Goal: Check status: Check status

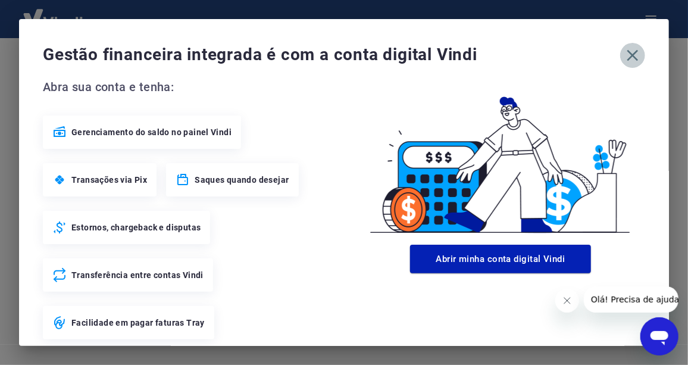
click at [625, 58] on icon "button" at bounding box center [632, 55] width 19 height 19
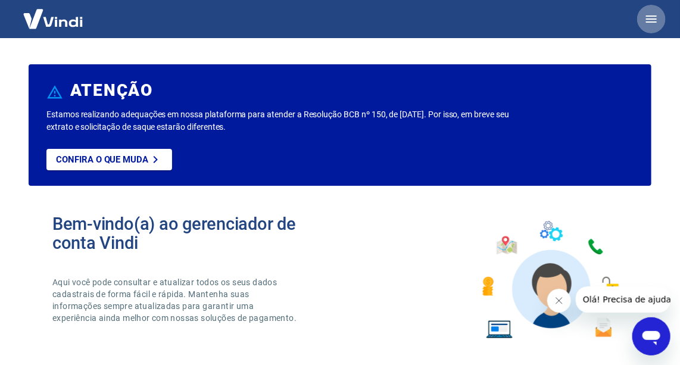
click at [655, 15] on icon "button" at bounding box center [651, 18] width 11 height 7
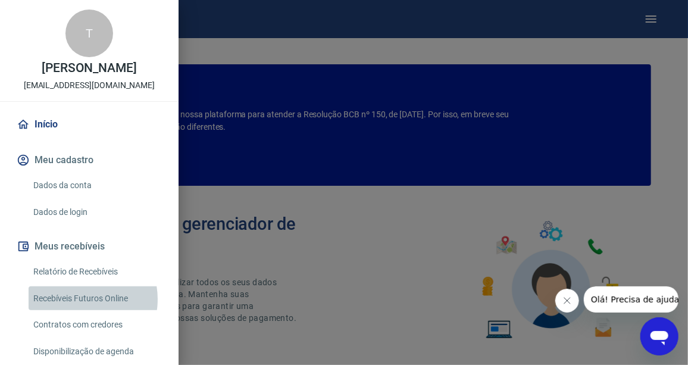
click at [80, 311] on link "Recebíveis Futuros Online" at bounding box center [97, 298] width 136 height 24
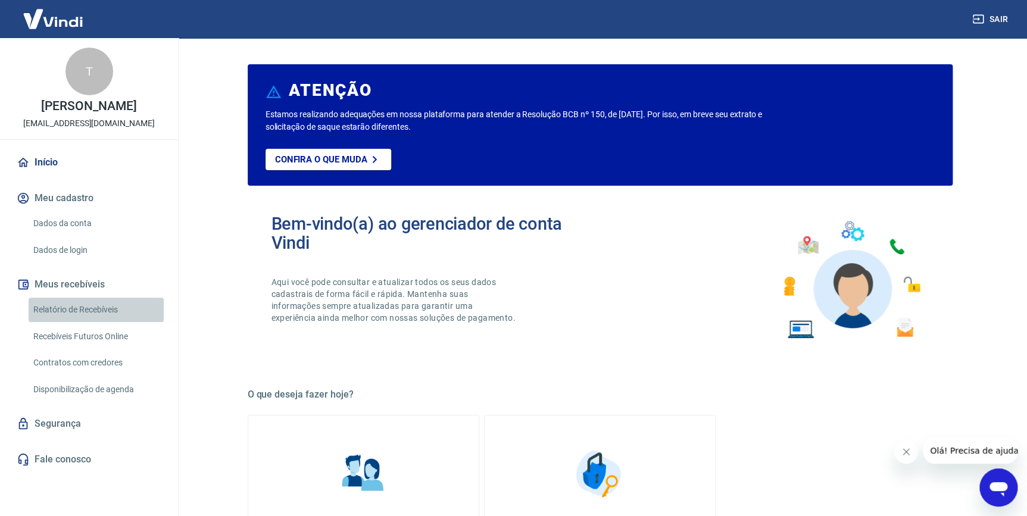
click at [117, 312] on link "Relatório de Recebíveis" at bounding box center [96, 310] width 135 height 24
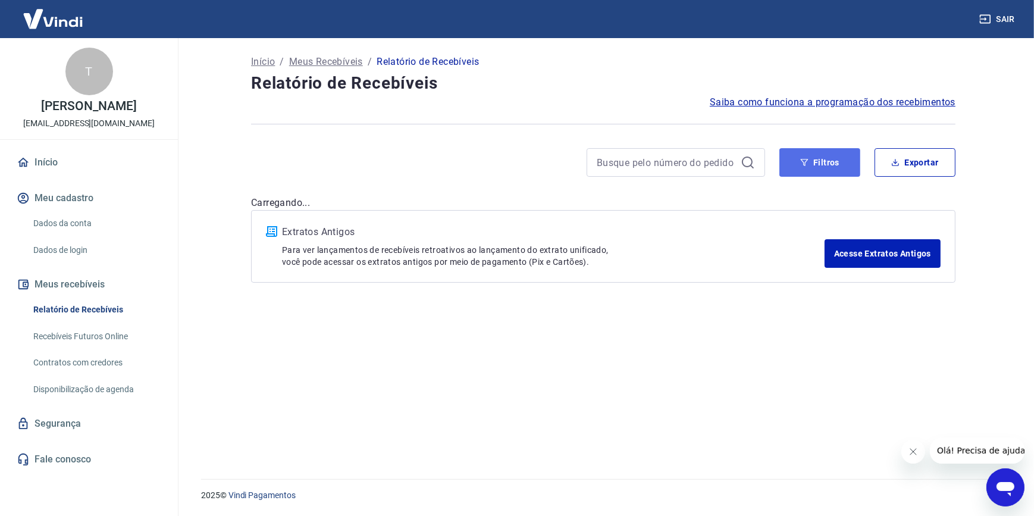
click at [687, 170] on button "Filtros" at bounding box center [820, 162] width 81 height 29
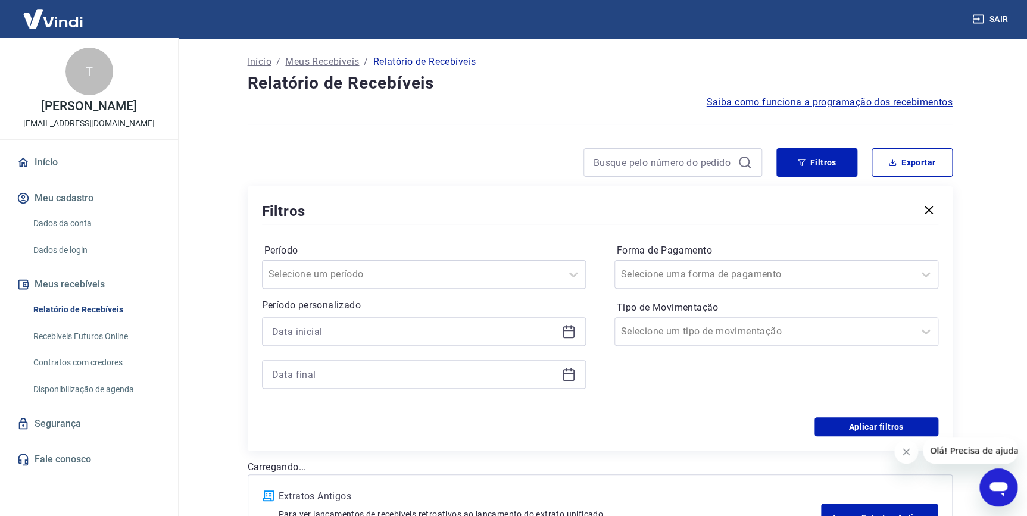
click at [574, 327] on icon at bounding box center [568, 331] width 14 height 14
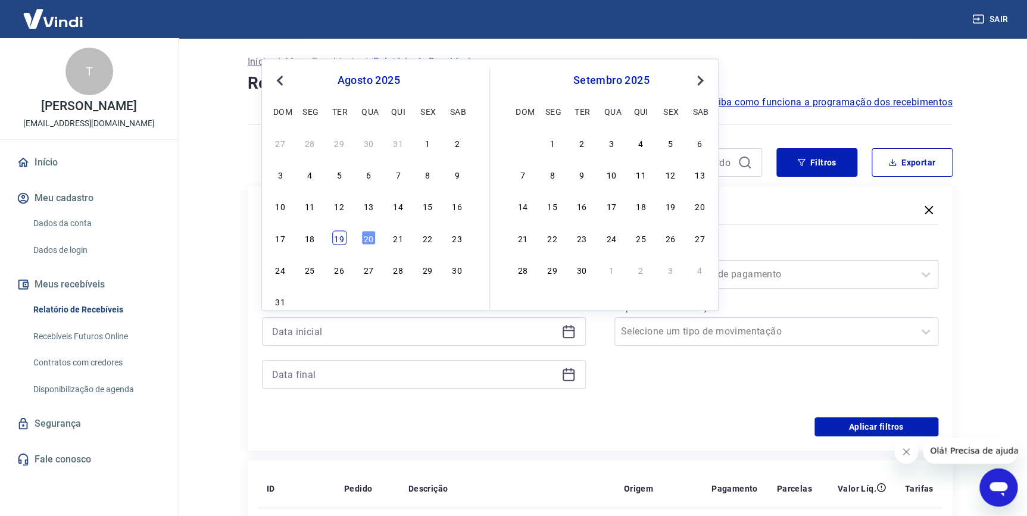
click at [340, 236] on div "19" at bounding box center [339, 237] width 14 height 14
type input "[DATE]"
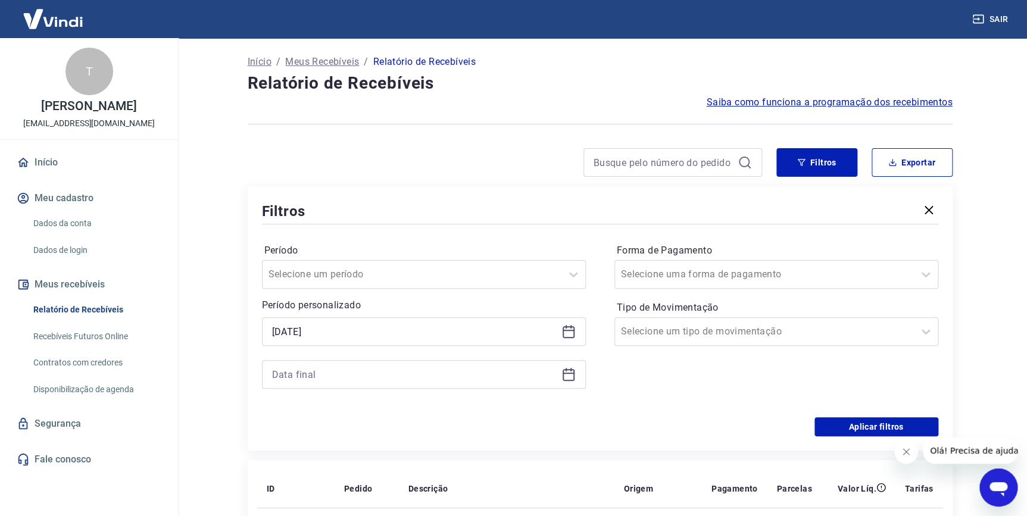
click at [565, 364] on icon at bounding box center [568, 374] width 14 height 14
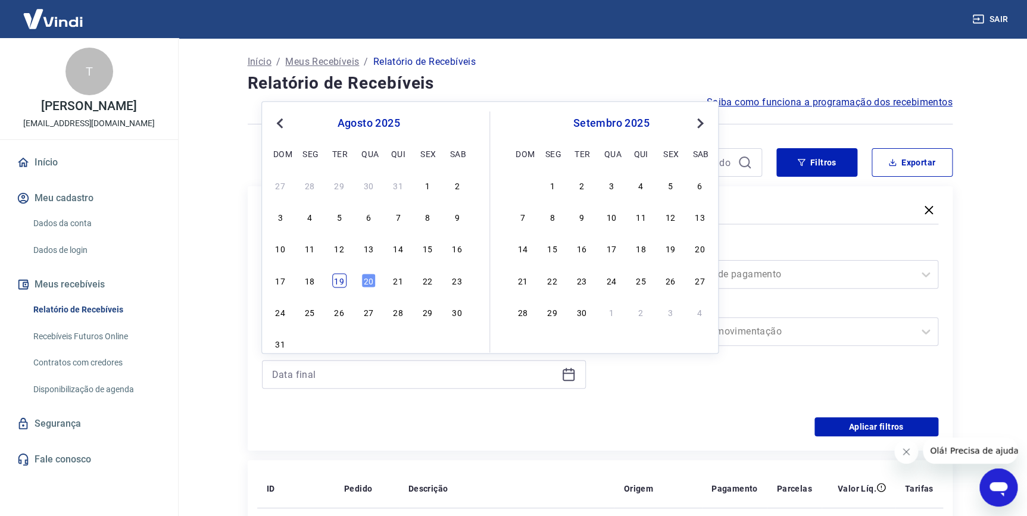
click at [335, 283] on div "19" at bounding box center [339, 280] width 14 height 14
type input "[DATE]"
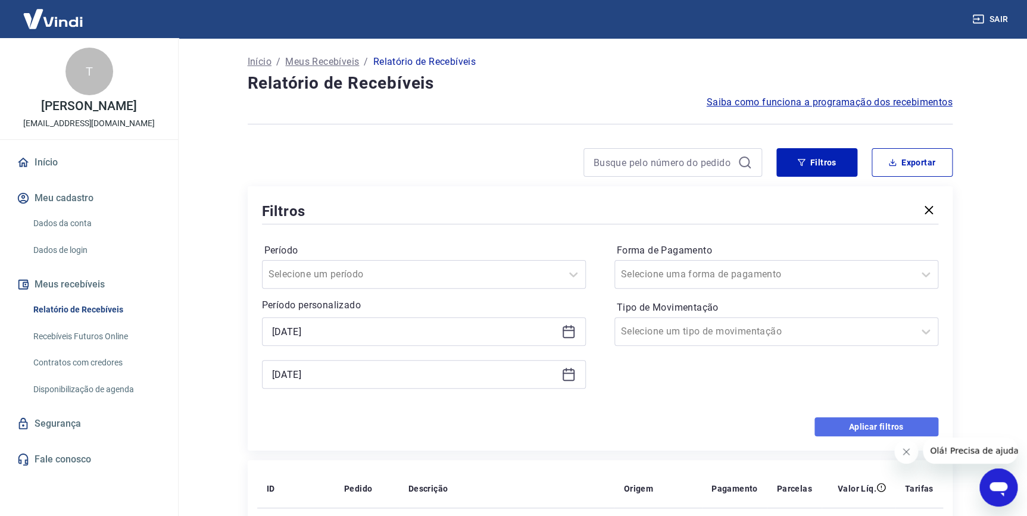
click at [687, 364] on button "Aplicar filtros" at bounding box center [876, 426] width 124 height 19
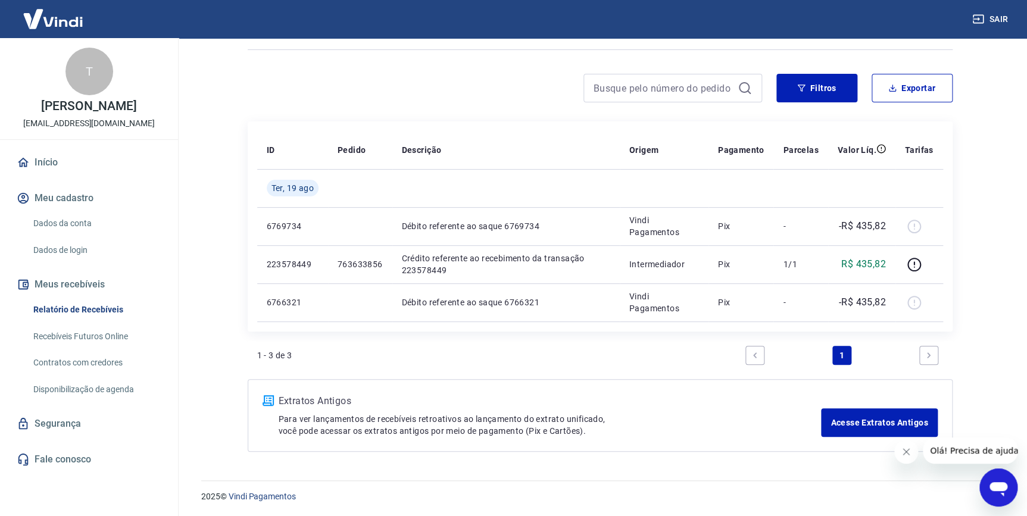
scroll to position [20, 0]
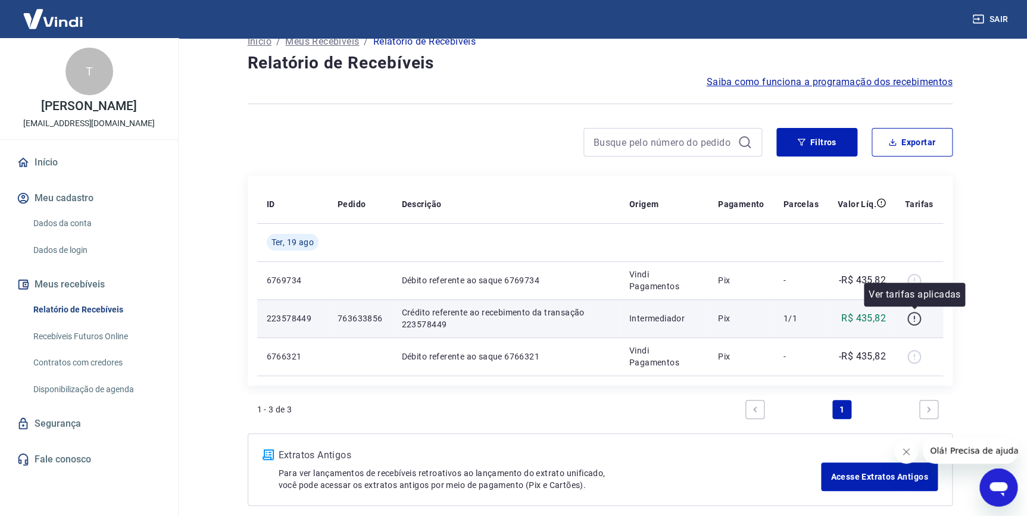
click at [687, 317] on icon "button" at bounding box center [914, 319] width 14 height 14
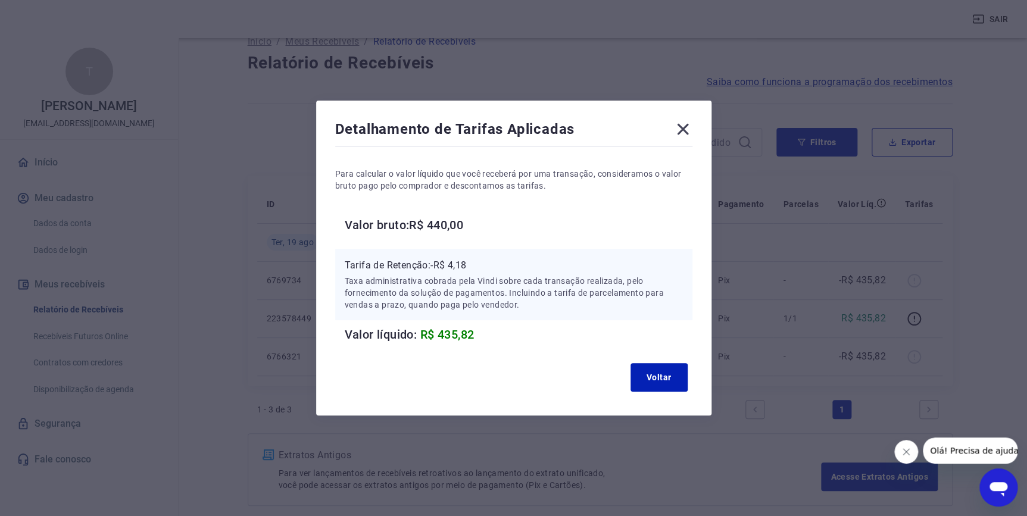
click at [686, 126] on icon at bounding box center [682, 129] width 19 height 19
